Goal: Task Accomplishment & Management: Manage account settings

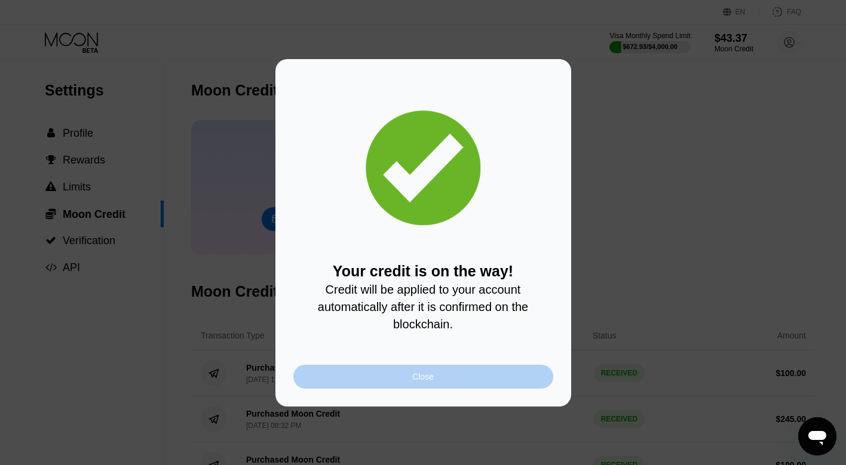
click at [477, 367] on div "Close" at bounding box center [423, 377] width 260 height 24
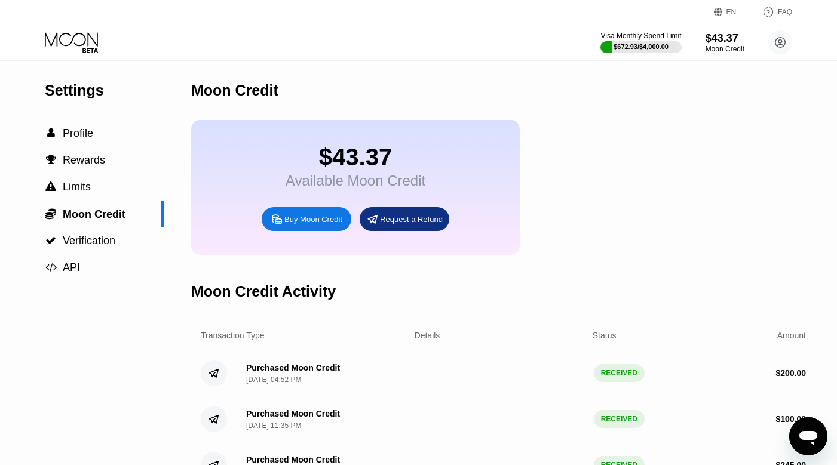
click at [708, 59] on div "Visa Monthly Spend Limit $672.93 / $4,000.00 $43.37 Moon Credit Thaw Lin Oo [EM…" at bounding box center [418, 42] width 837 height 36
click at [712, 45] on div "Moon Credit" at bounding box center [725, 49] width 40 height 8
click at [35, 123] on div " Profile" at bounding box center [82, 133] width 164 height 27
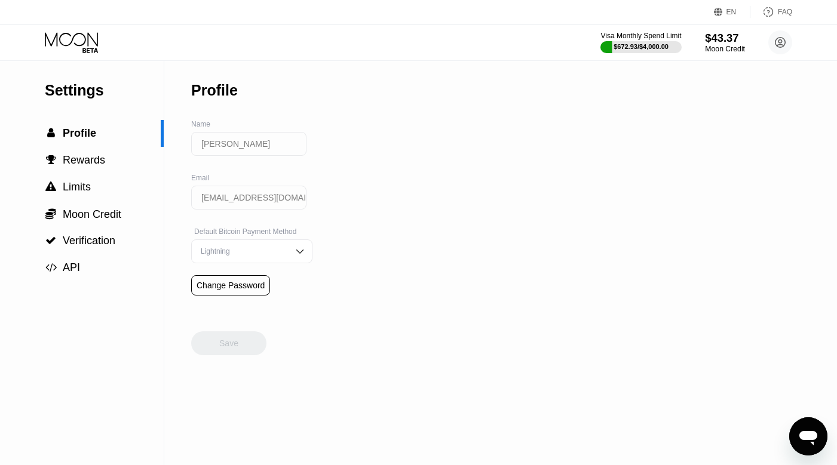
click at [711, 42] on div "$43.37" at bounding box center [725, 38] width 40 height 13
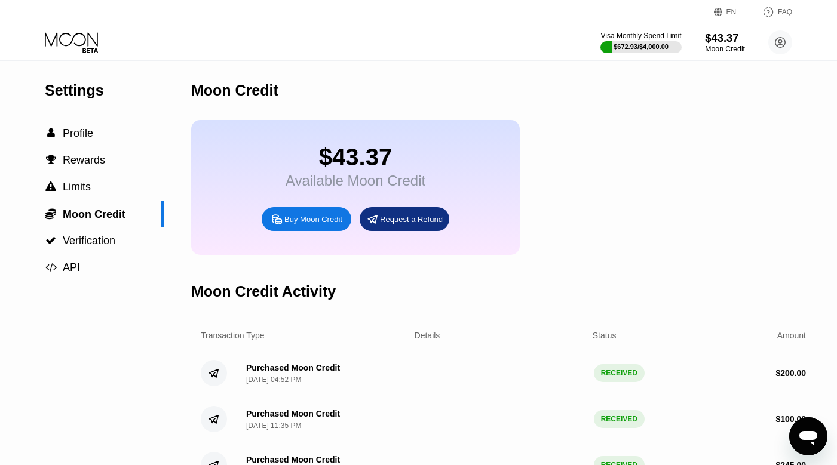
click at [711, 42] on div "$43.37" at bounding box center [725, 38] width 40 height 13
click at [790, 36] on circle at bounding box center [780, 42] width 24 height 24
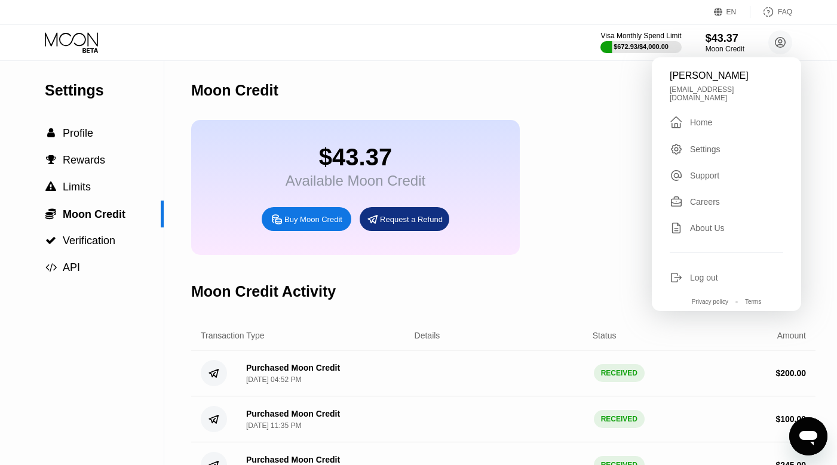
click at [736, 115] on div " Home" at bounding box center [725, 122] width 113 height 14
